Goal: Information Seeking & Learning: Check status

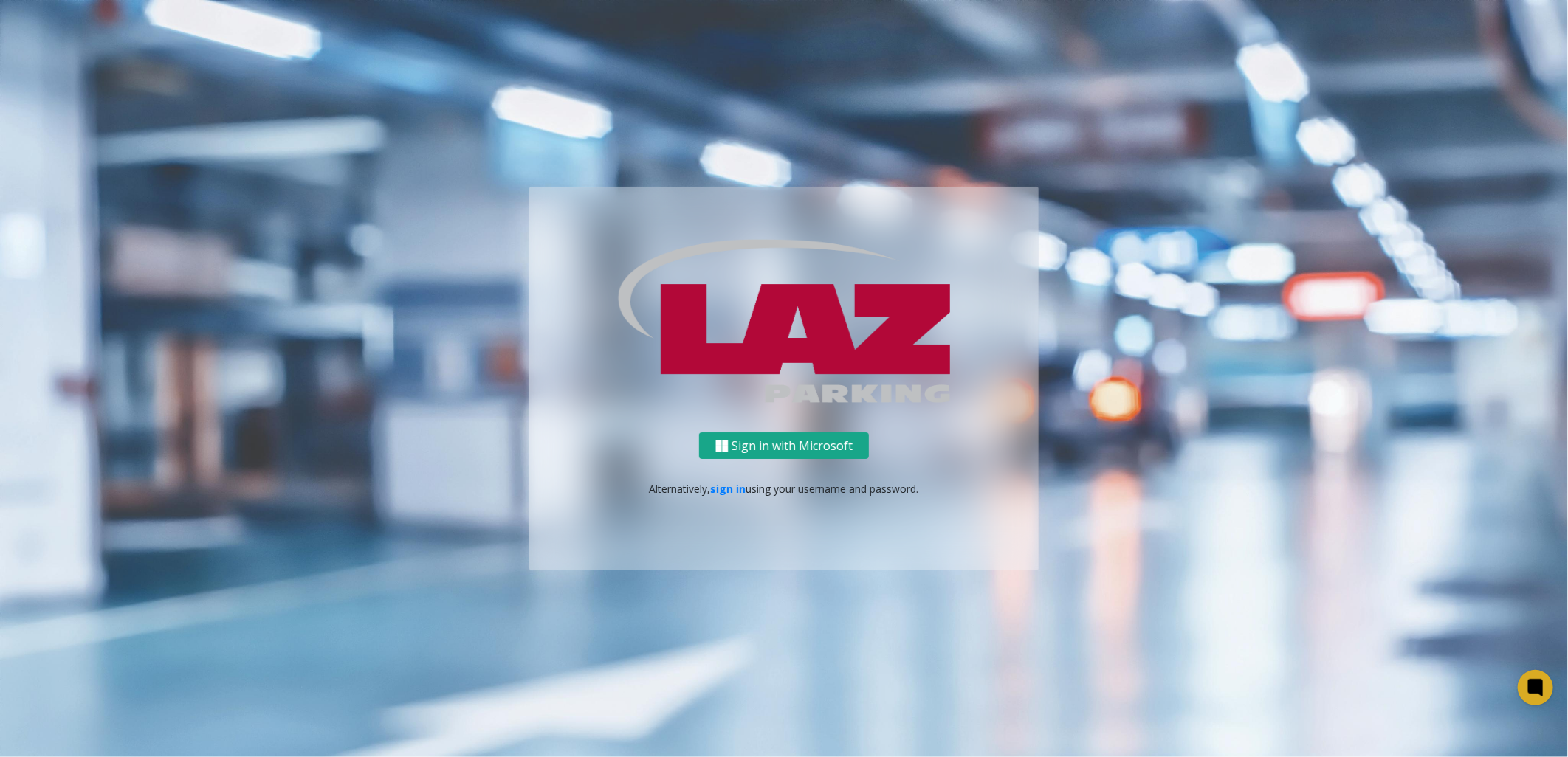
click at [795, 447] on button "Sign in with Microsoft" at bounding box center [784, 446] width 170 height 27
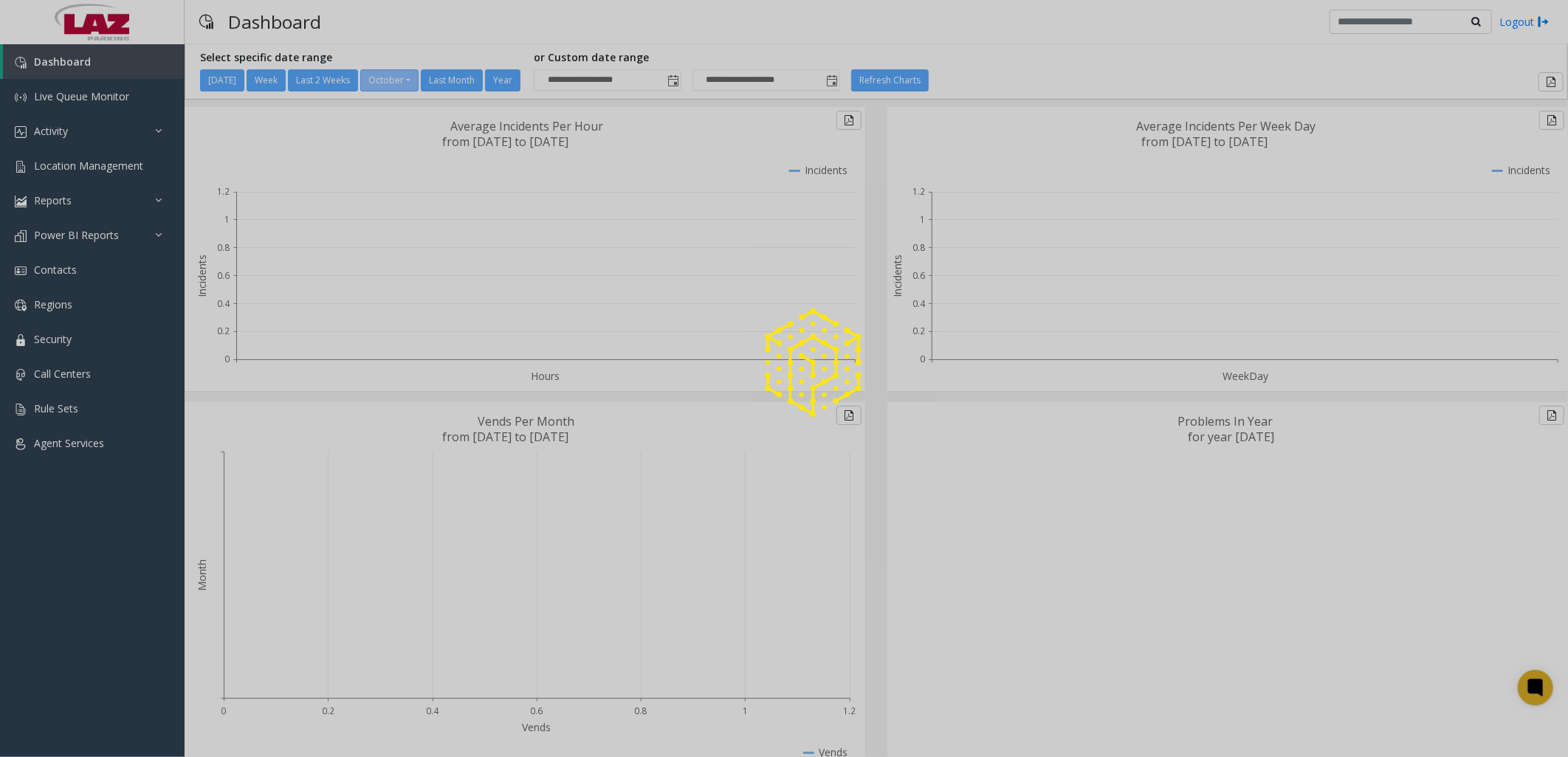
click at [78, 133] on div at bounding box center [784, 378] width 1568 height 757
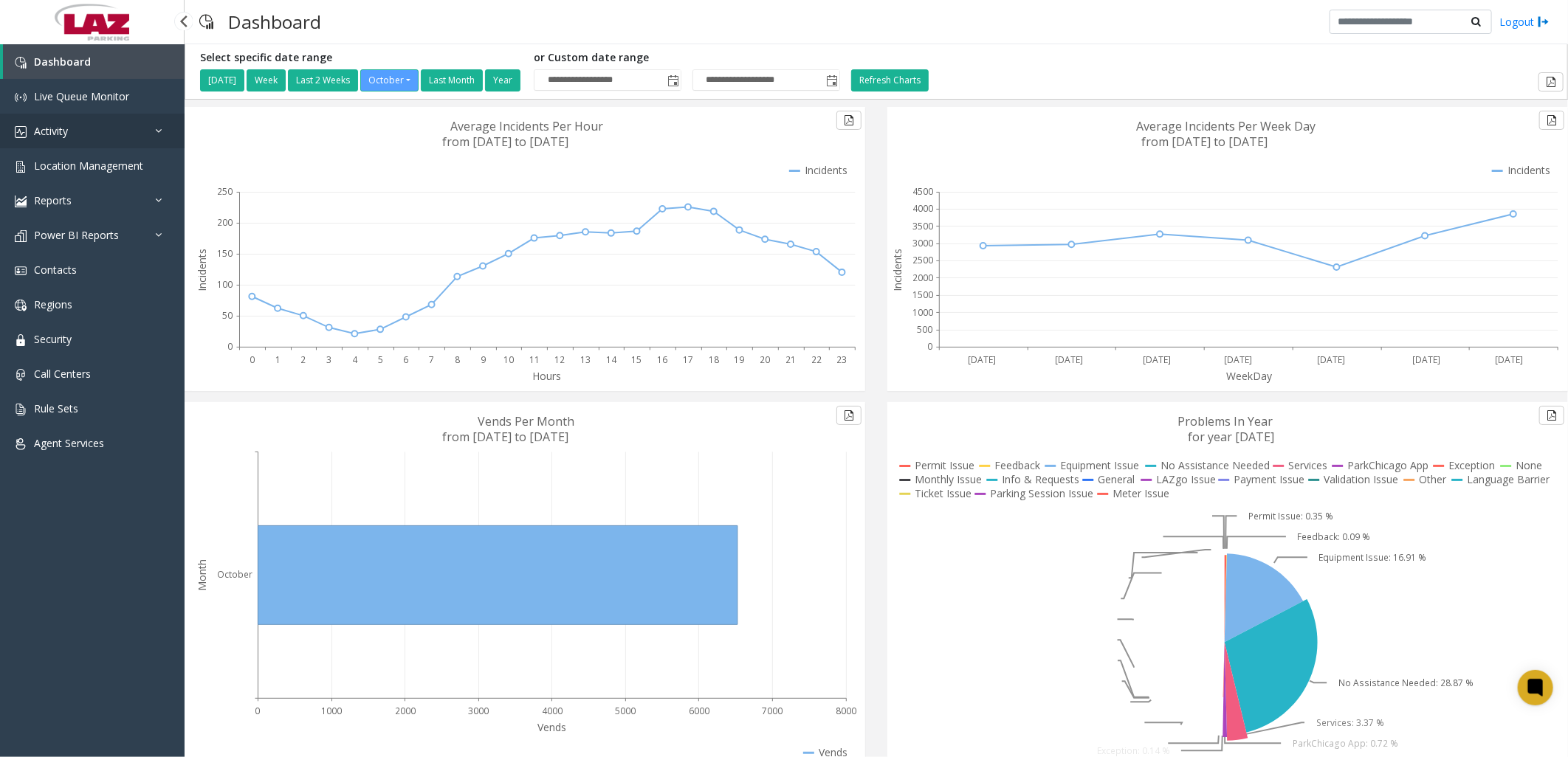
click at [34, 131] on span "Activity" at bounding box center [52, 130] width 34 height 14
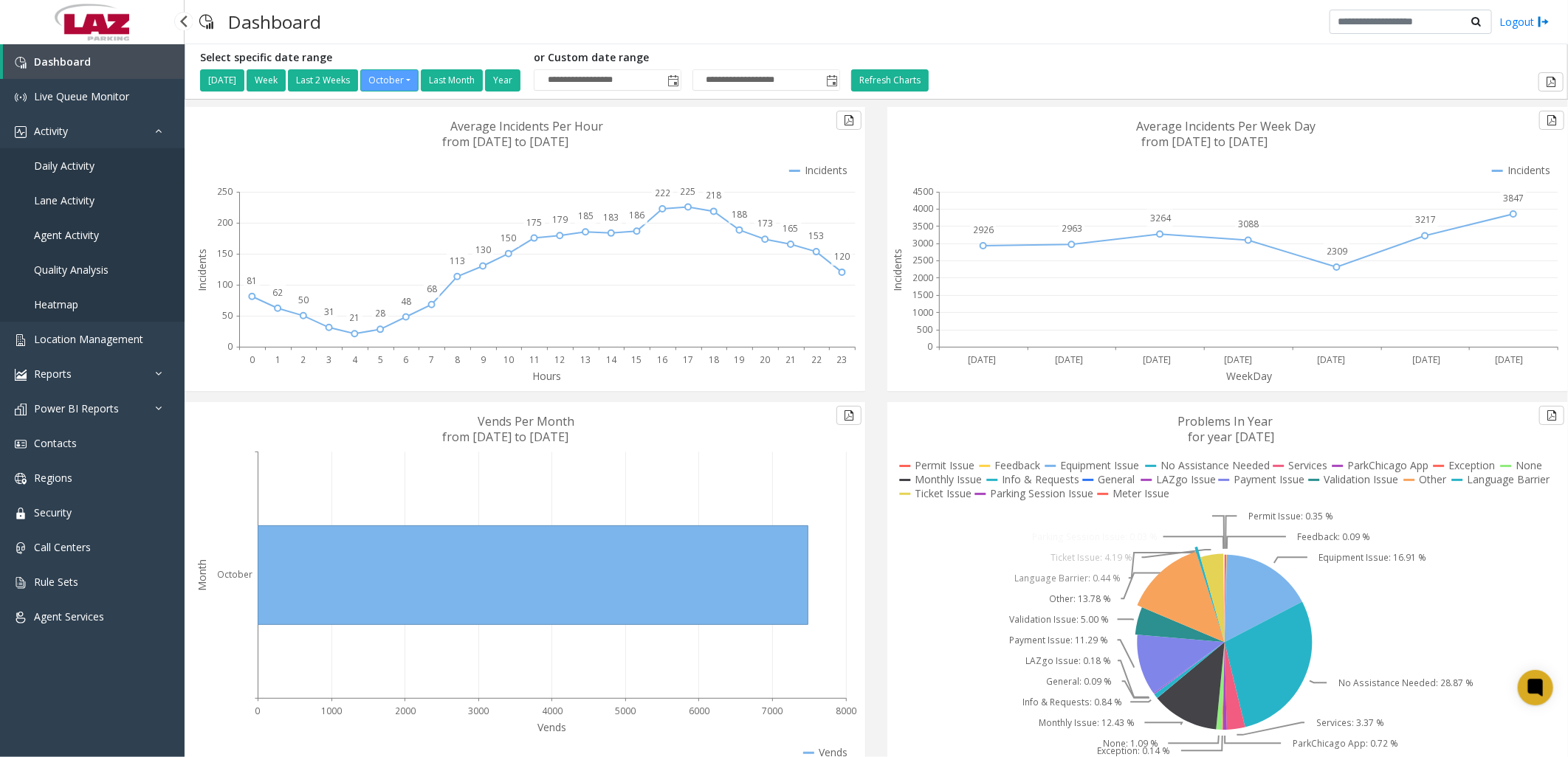
click at [55, 162] on span "Daily Activity" at bounding box center [64, 165] width 61 height 14
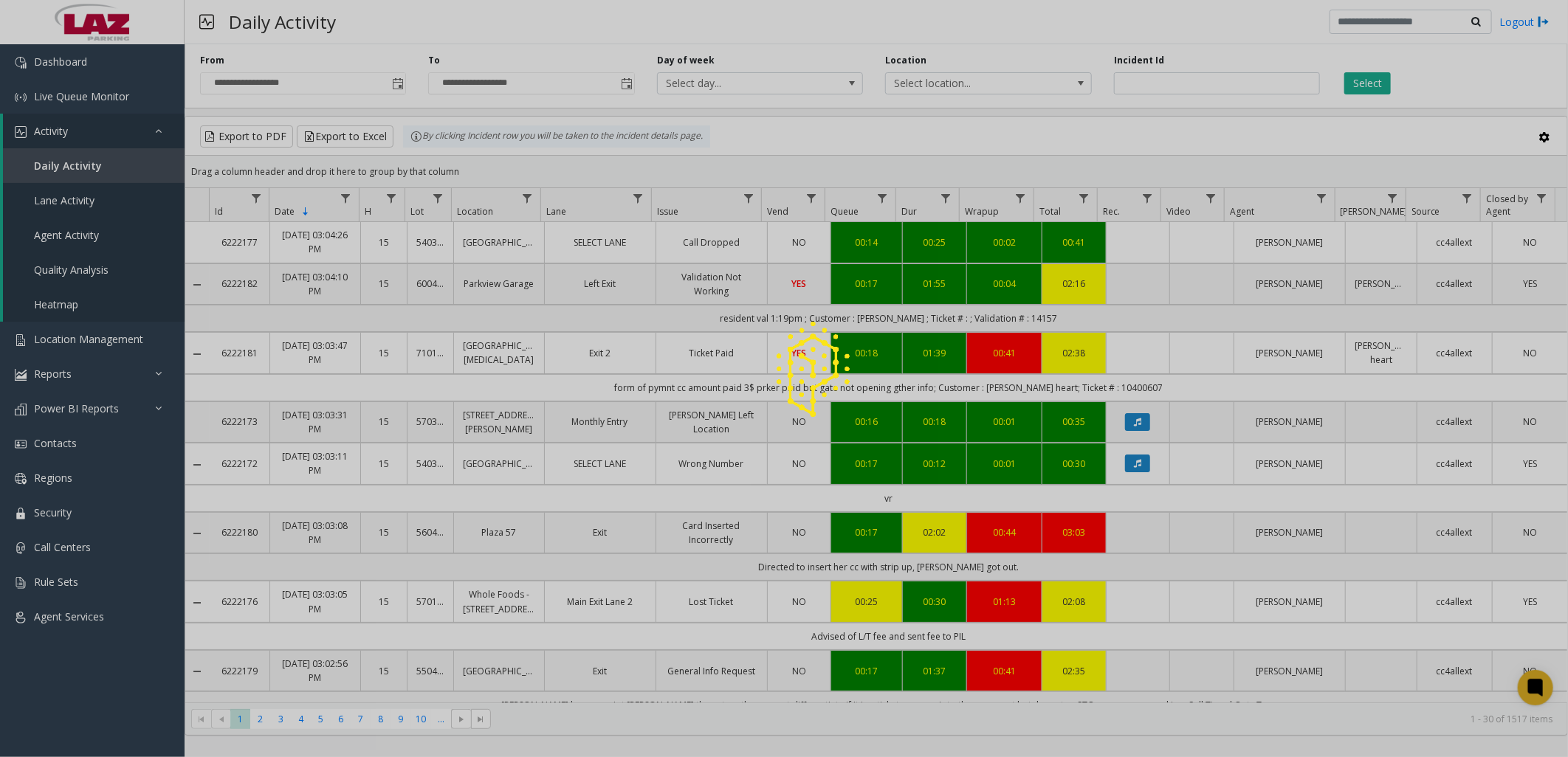
click at [974, 71] on div at bounding box center [784, 378] width 1568 height 757
click at [977, 79] on div at bounding box center [784, 378] width 1568 height 757
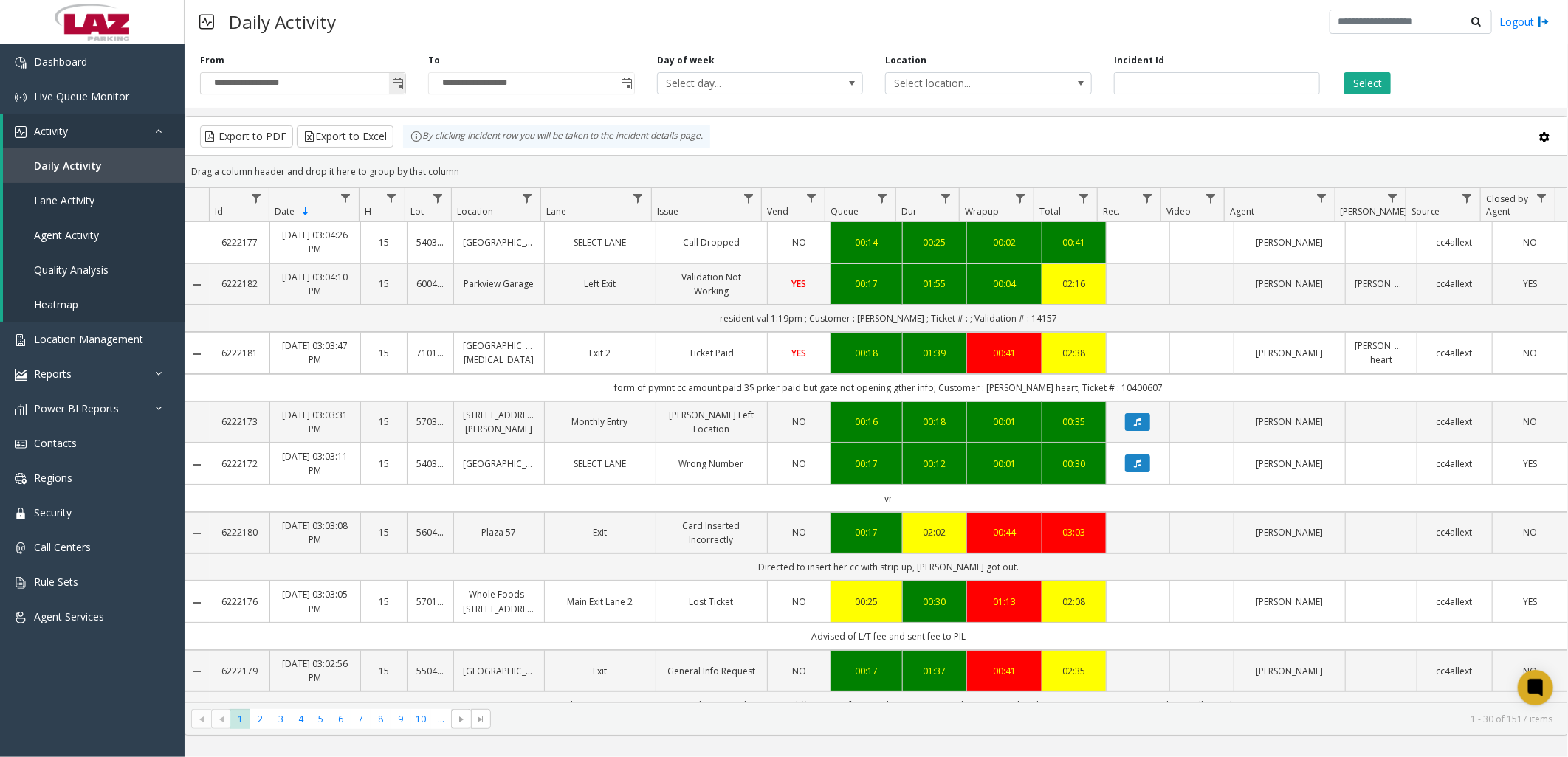
click at [400, 79] on span "Toggle popup" at bounding box center [397, 83] width 12 height 12
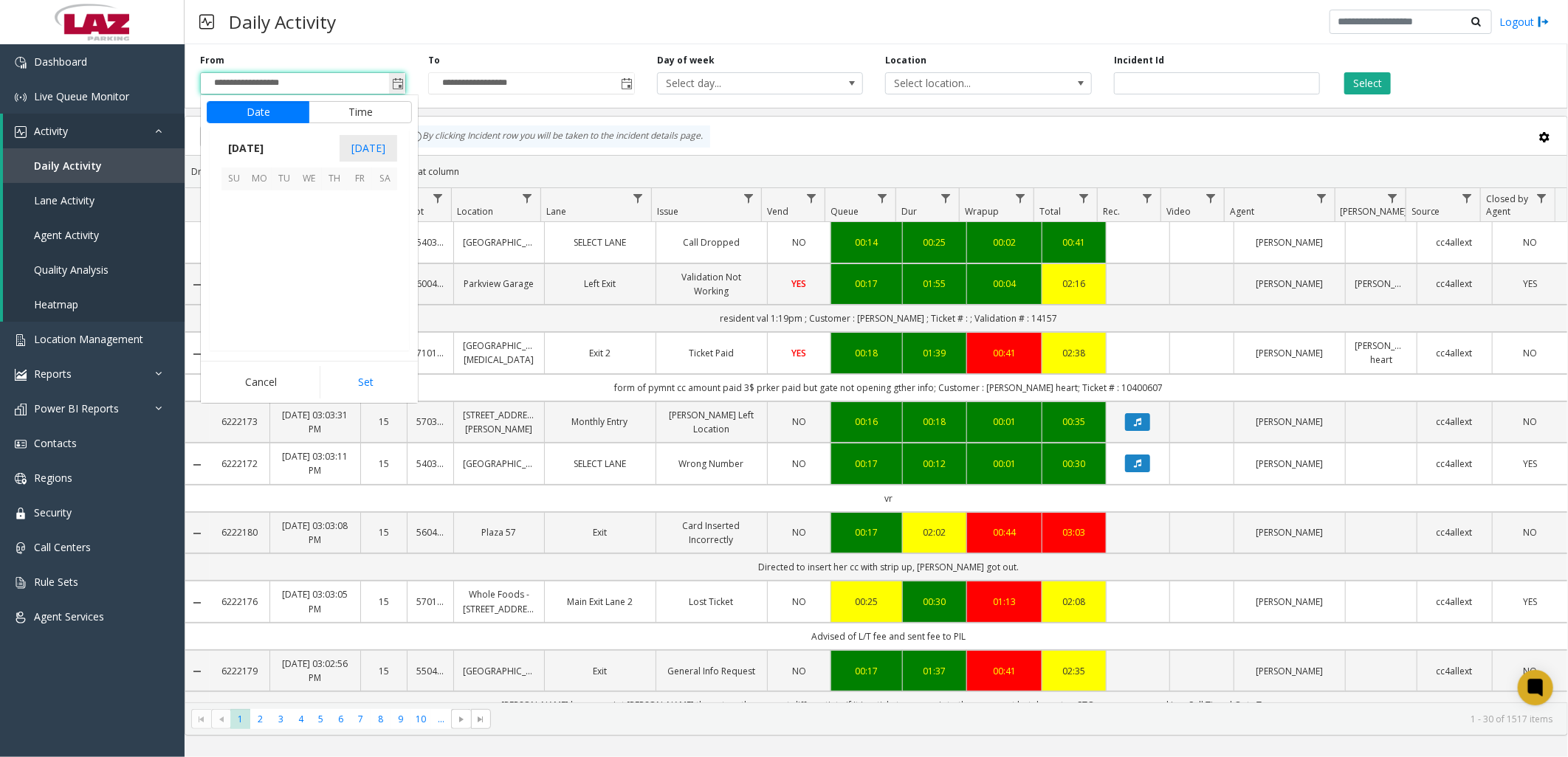
scroll to position [264903, 0]
click at [307, 196] on span "1" at bounding box center [309, 203] width 25 height 25
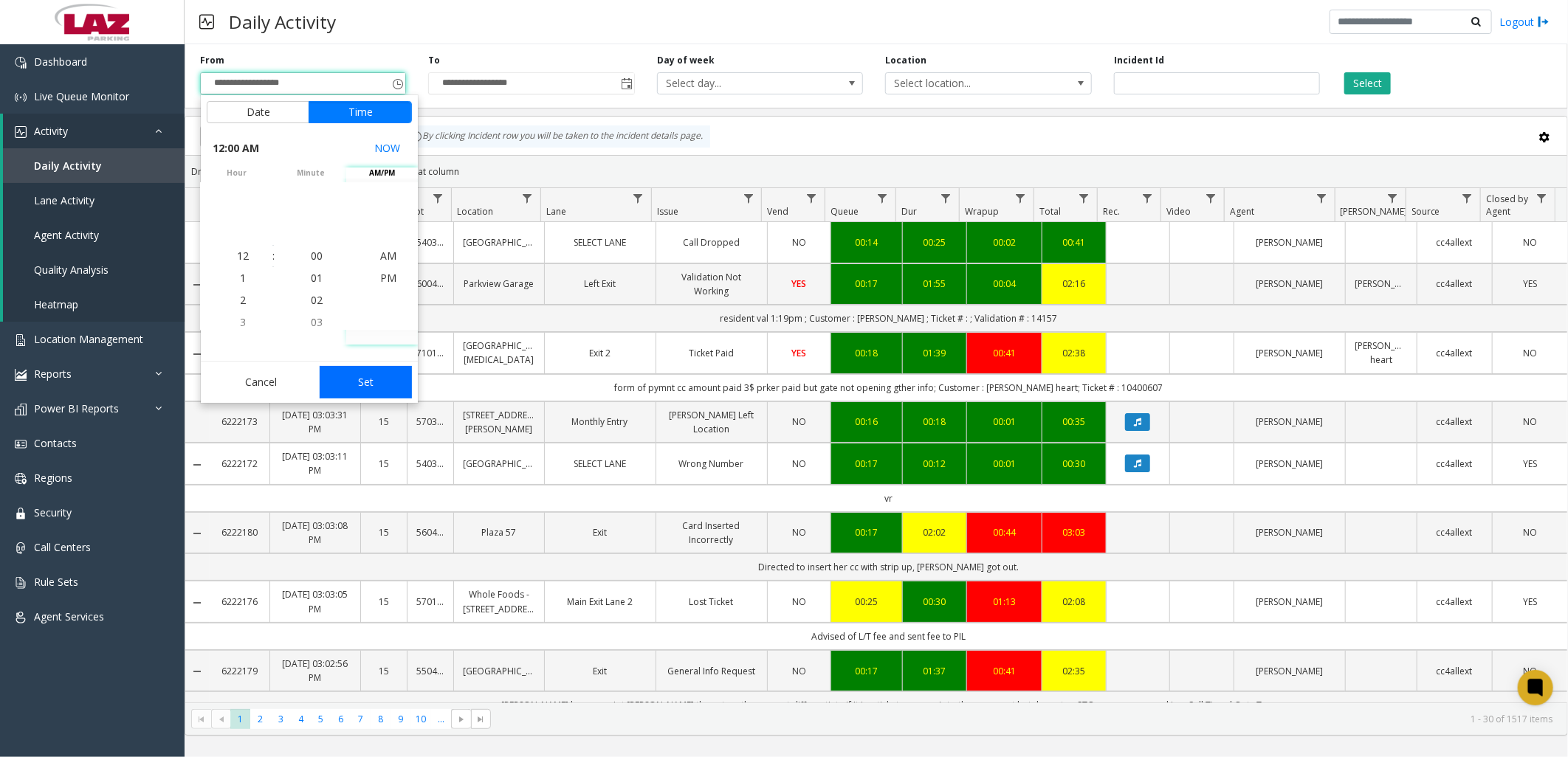
click at [369, 380] on button "Set" at bounding box center [366, 383] width 93 height 33
type input "**********"
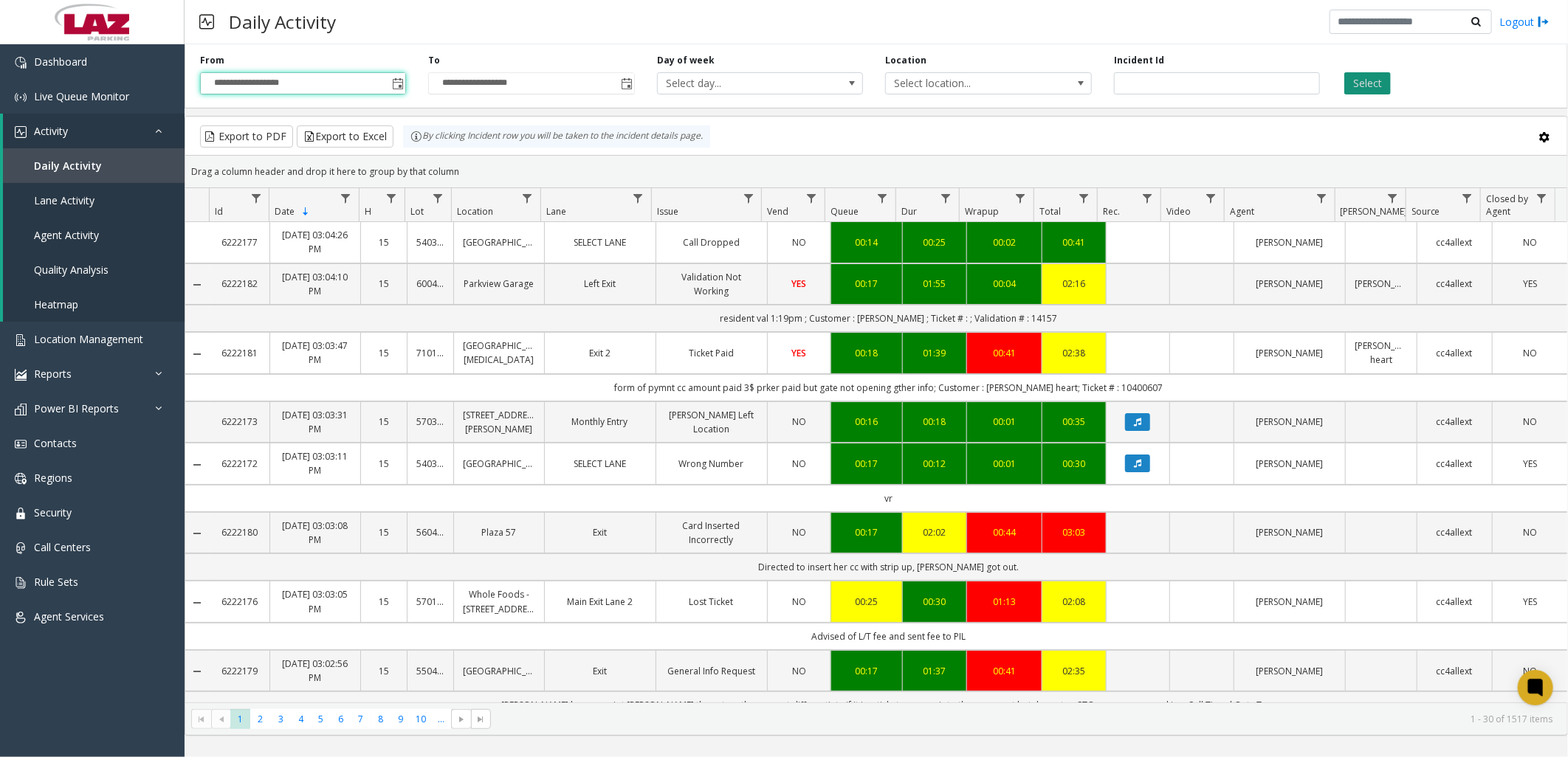
click at [1384, 82] on button "Select" at bounding box center [1366, 83] width 46 height 22
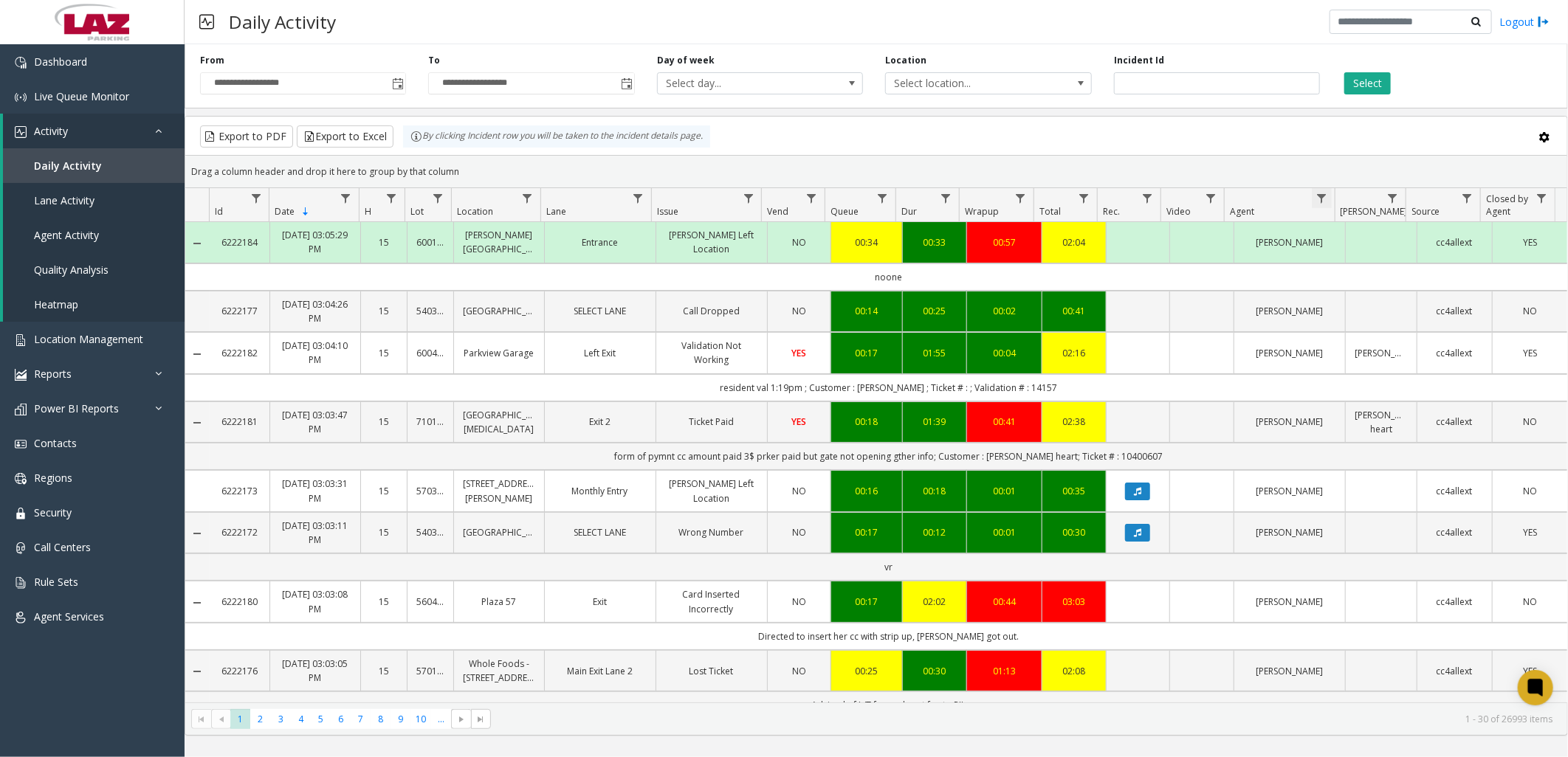
click at [1321, 200] on span "Data table" at bounding box center [1321, 198] width 12 height 12
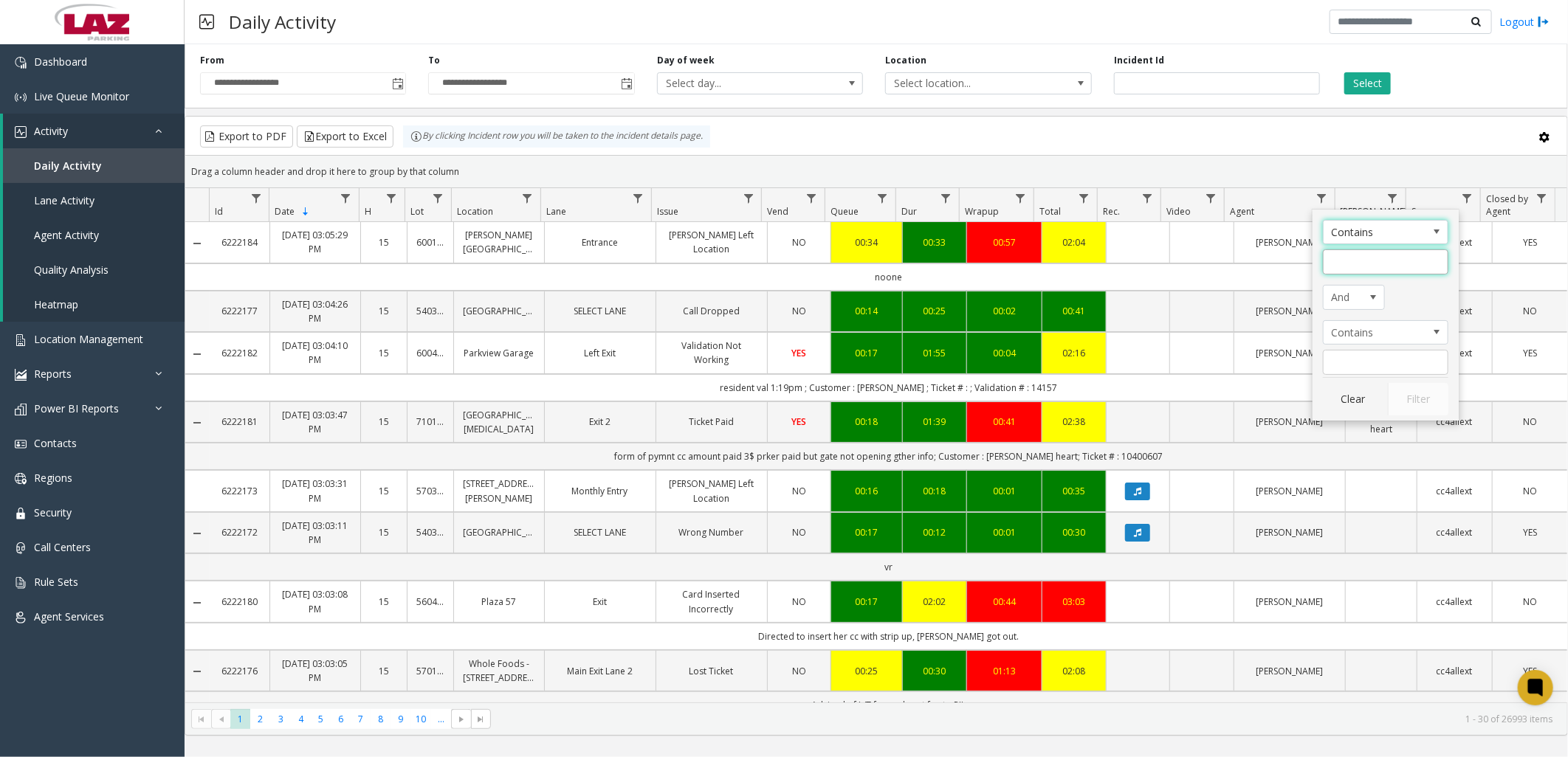
click at [1356, 268] on input "Agent Filter" at bounding box center [1385, 262] width 126 height 25
type input "***"
click at [1430, 403] on button "Filter" at bounding box center [1418, 399] width 61 height 33
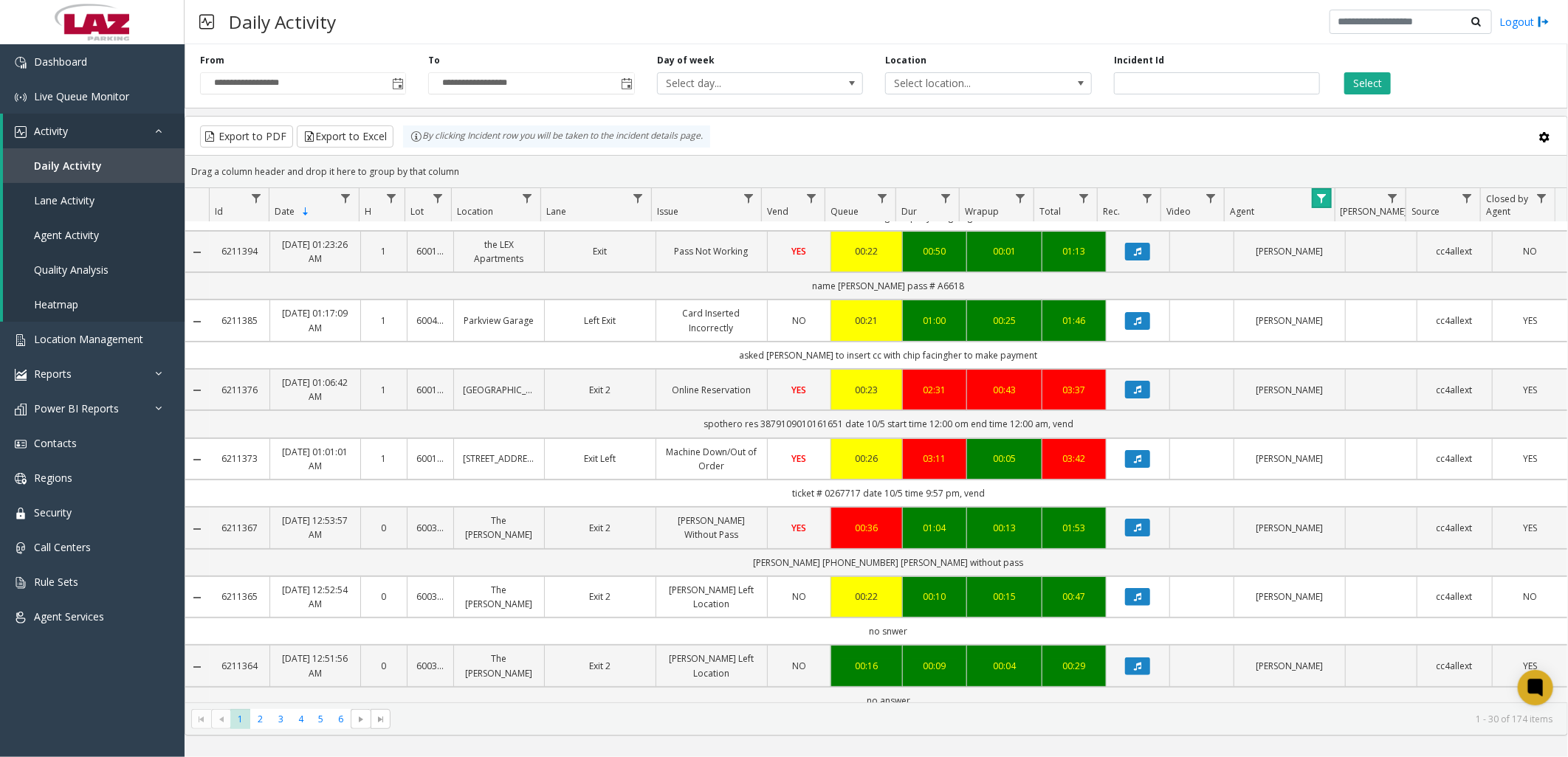
scroll to position [42, 0]
